Goal: Browse casually

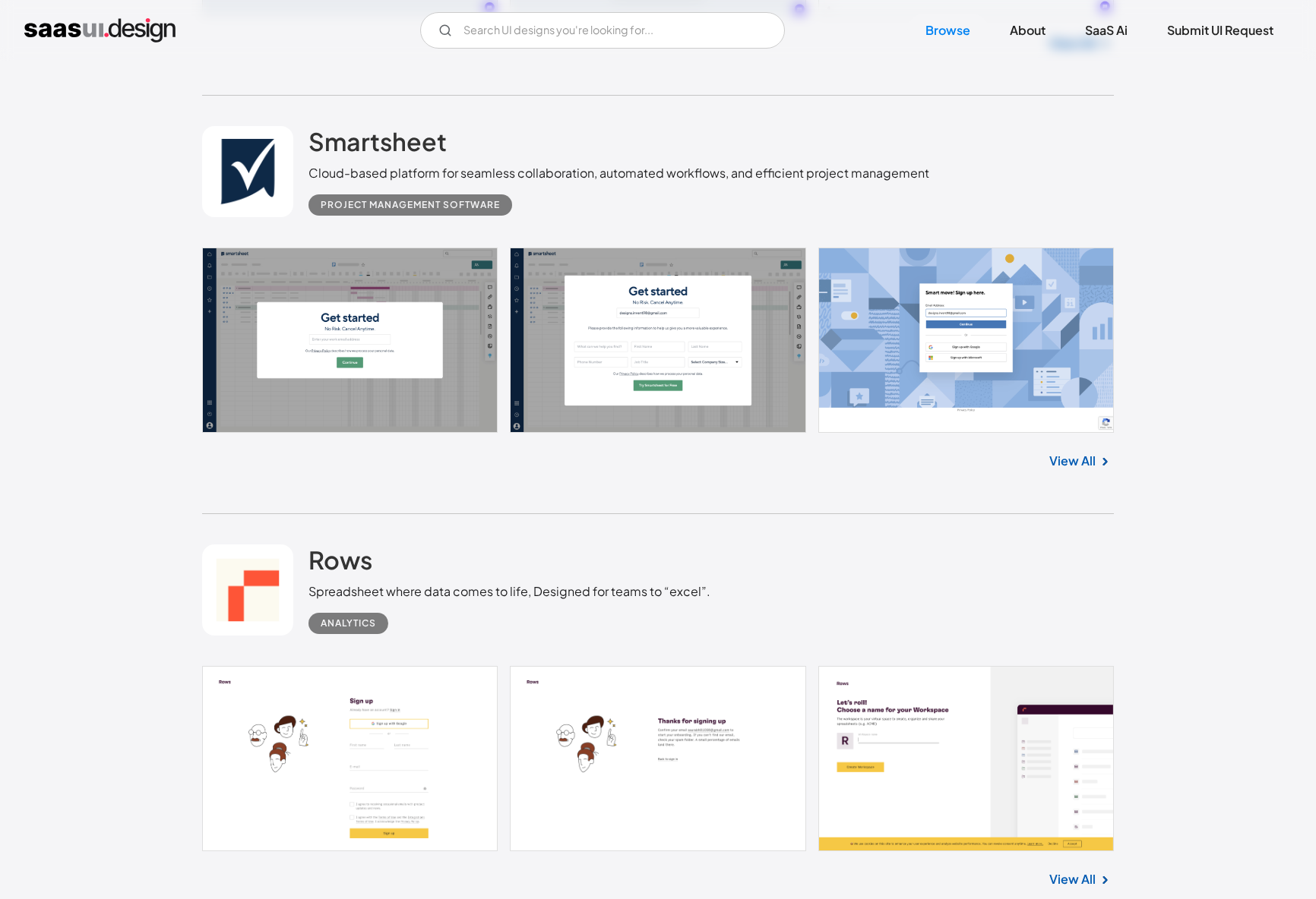
scroll to position [725, 0]
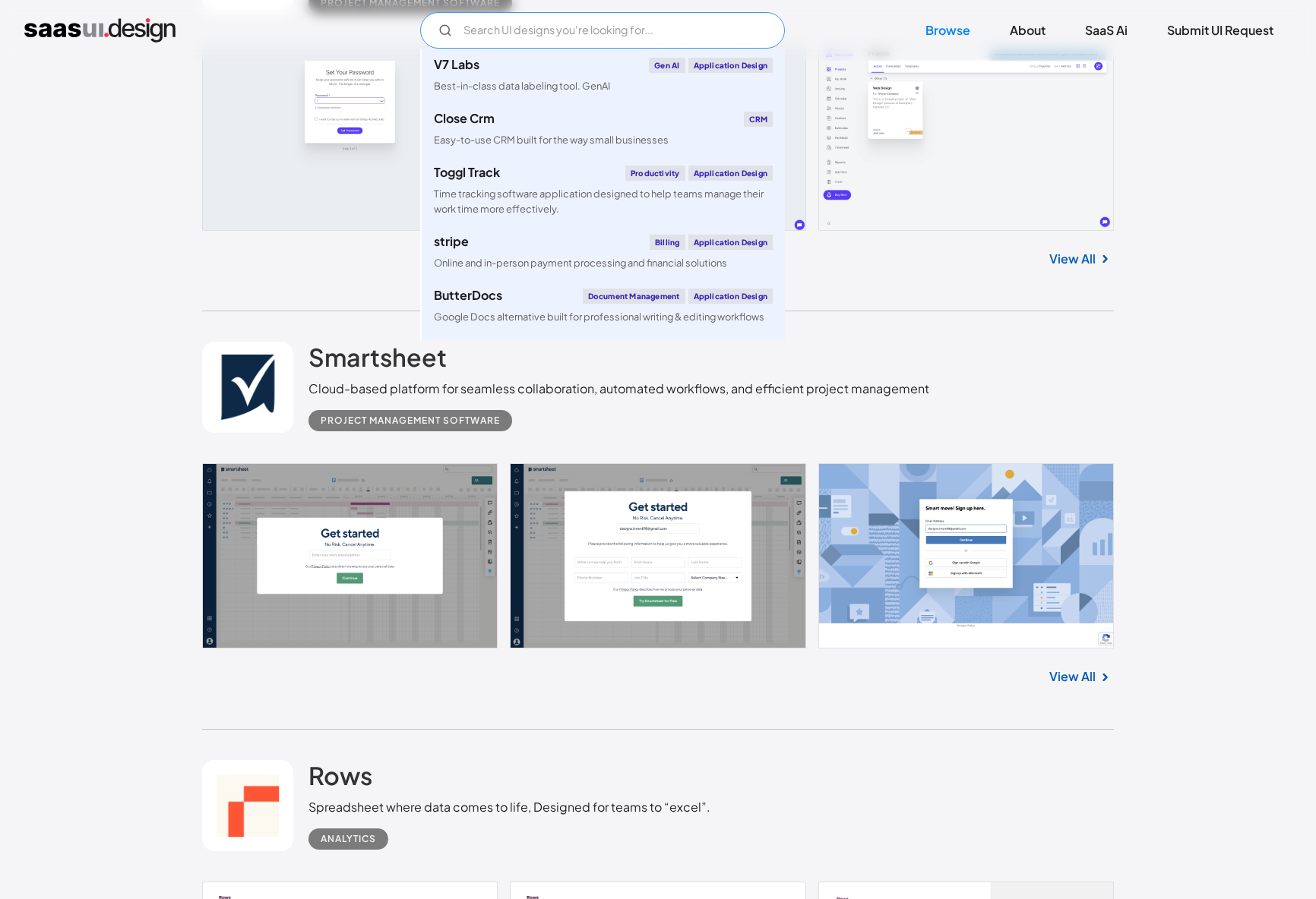
click at [504, 33] on input "Email Form" at bounding box center [603, 30] width 365 height 37
click at [278, 99] on link at bounding box center [658, 138] width 912 height 185
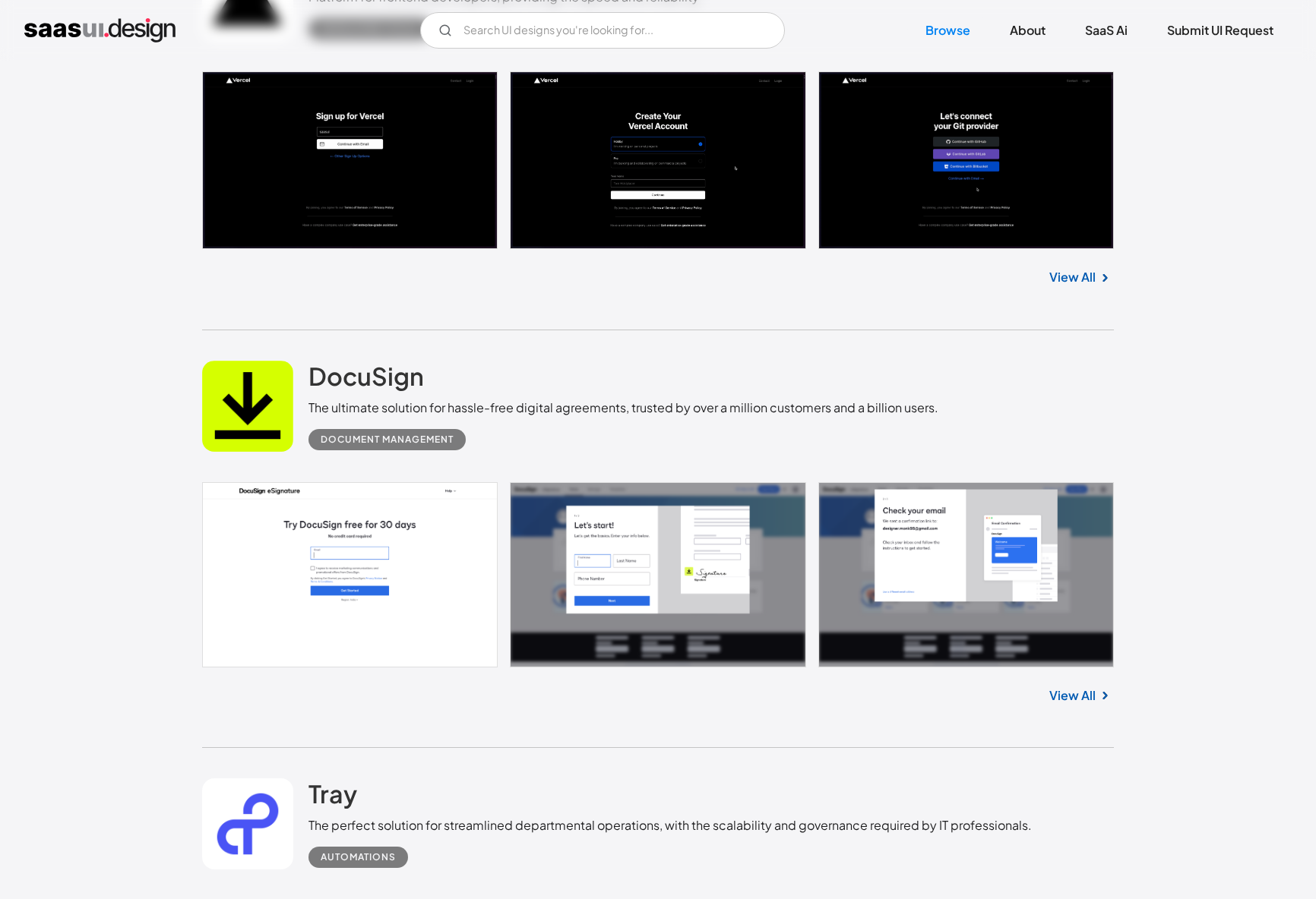
scroll to position [2399, 0]
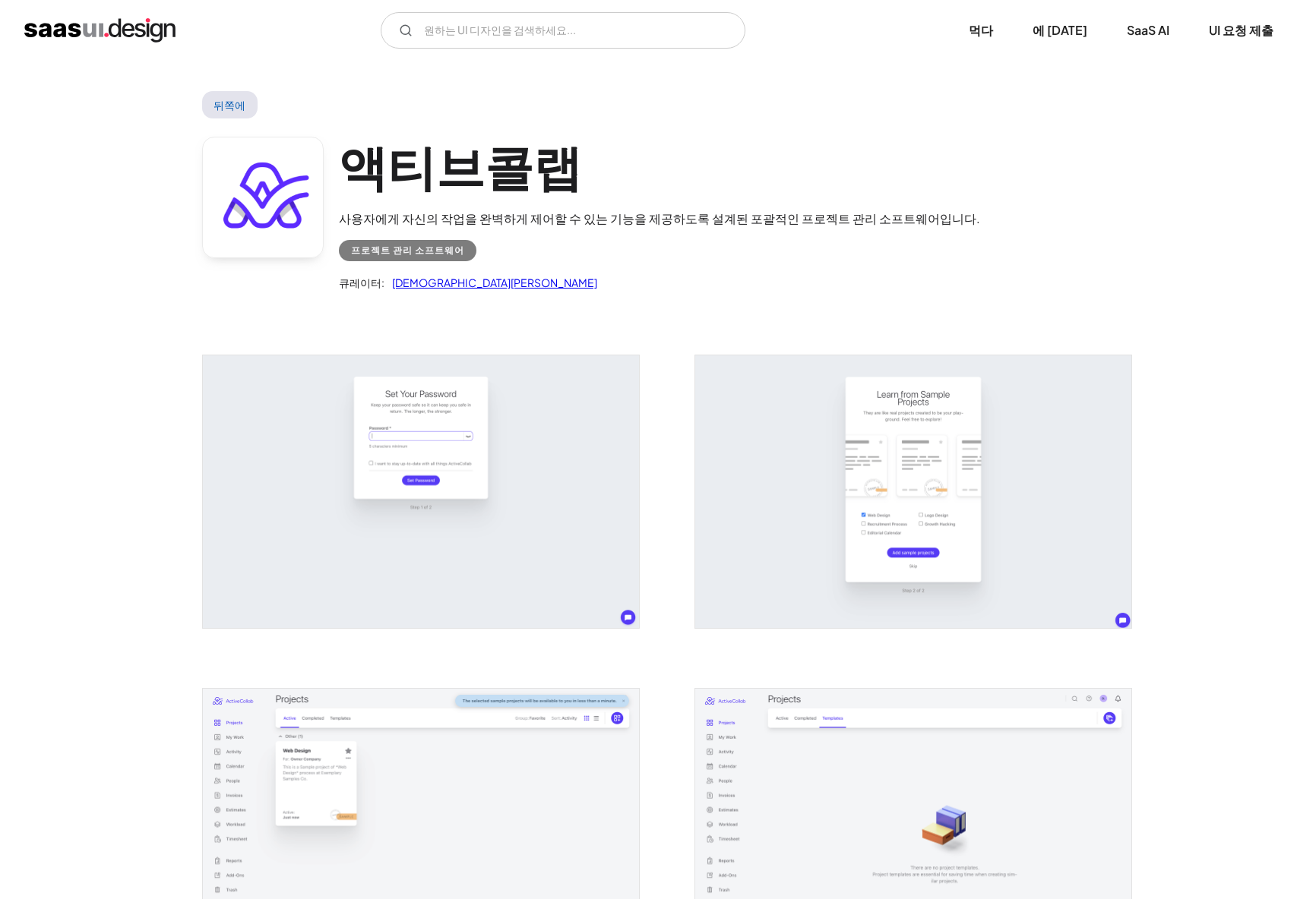
click at [907, 443] on img "라이트박스 열기" at bounding box center [914, 492] width 436 height 273
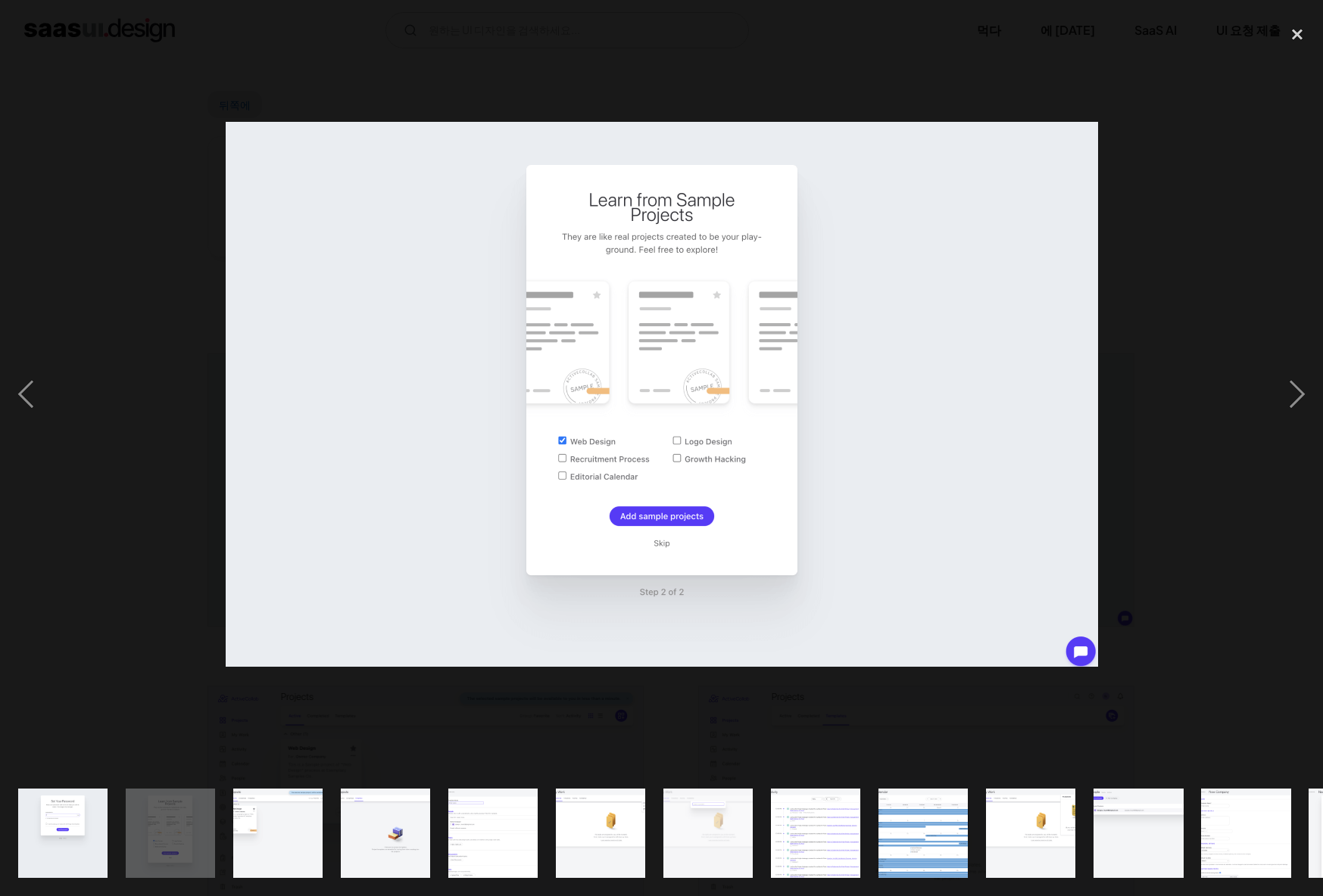
click at [871, 373] on img at bounding box center [661, 395] width 872 height 545
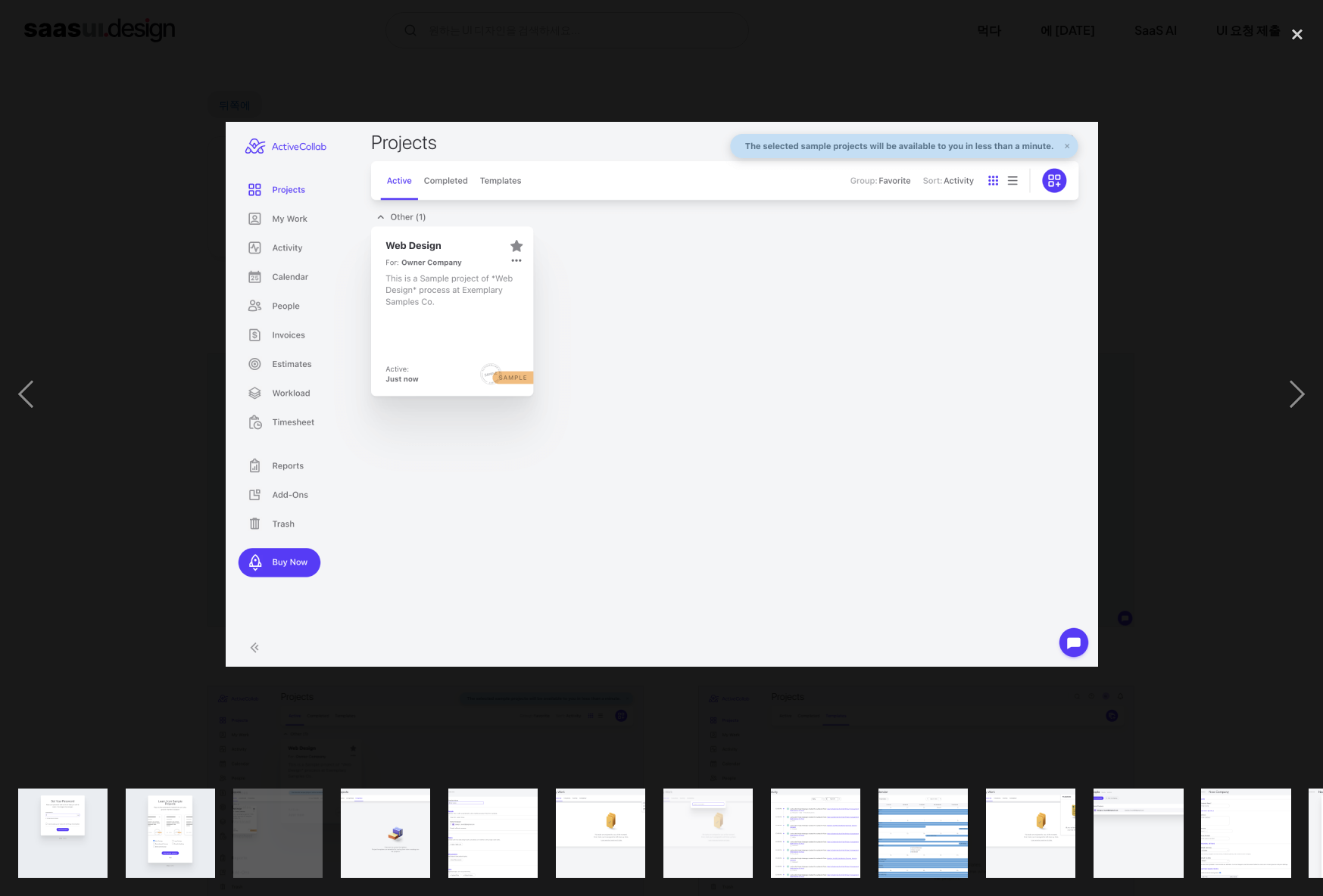
click at [1238, 86] on div at bounding box center [661, 395] width 1323 height 753
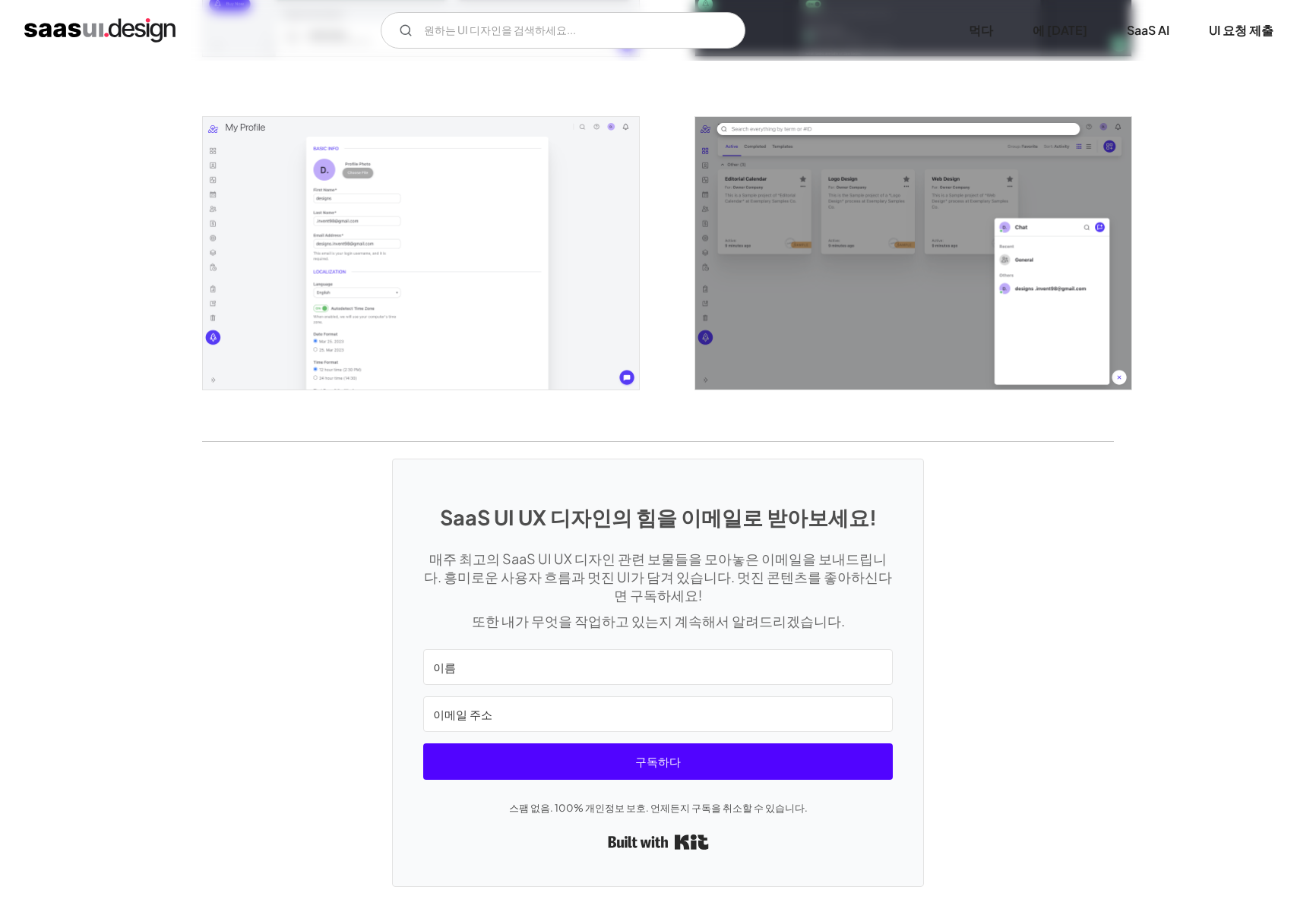
scroll to position [3258, 0]
